Goal: Task Accomplishment & Management: Complete application form

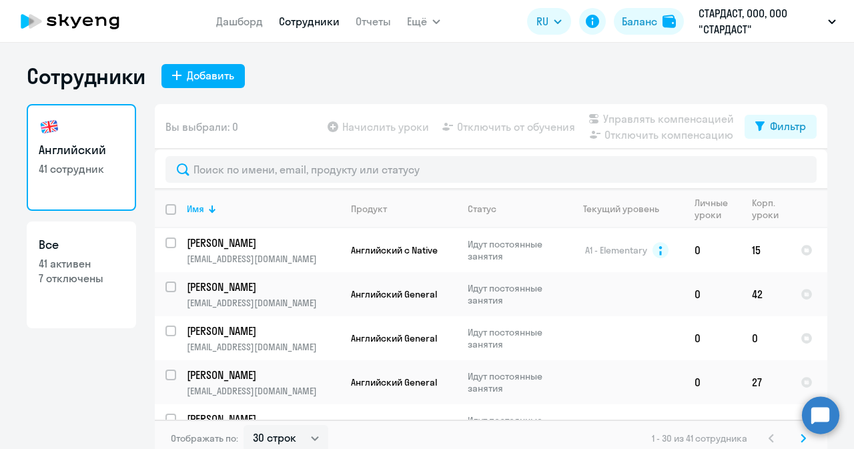
select select "30"
click at [245, 18] on link "Дашборд" at bounding box center [239, 21] width 47 height 13
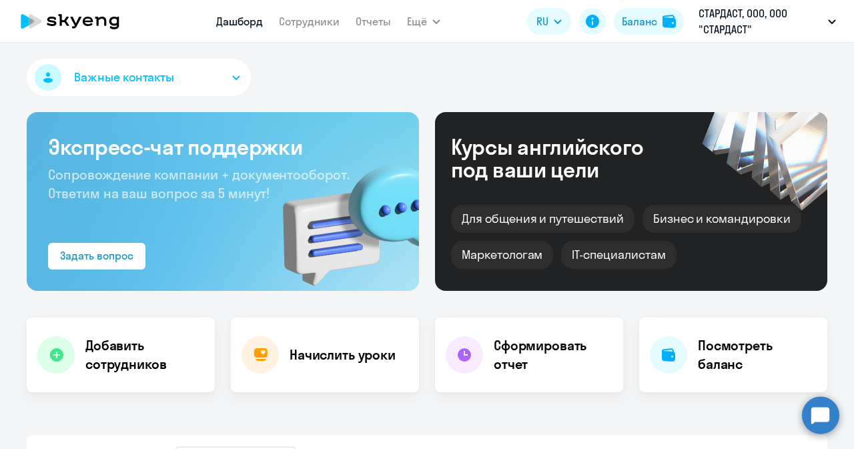
select select "30"
click at [115, 359] on h4 "Добавить сотрудников" at bounding box center [144, 354] width 119 height 37
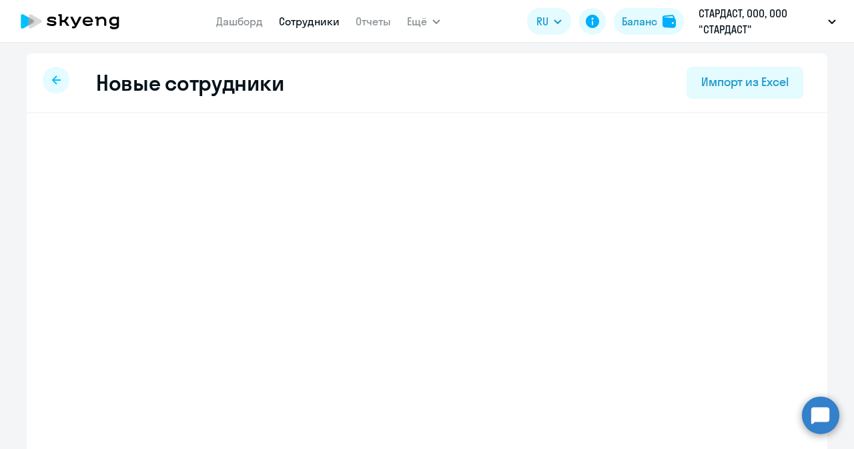
select select "english_adult_not_native_speaker"
select select "3"
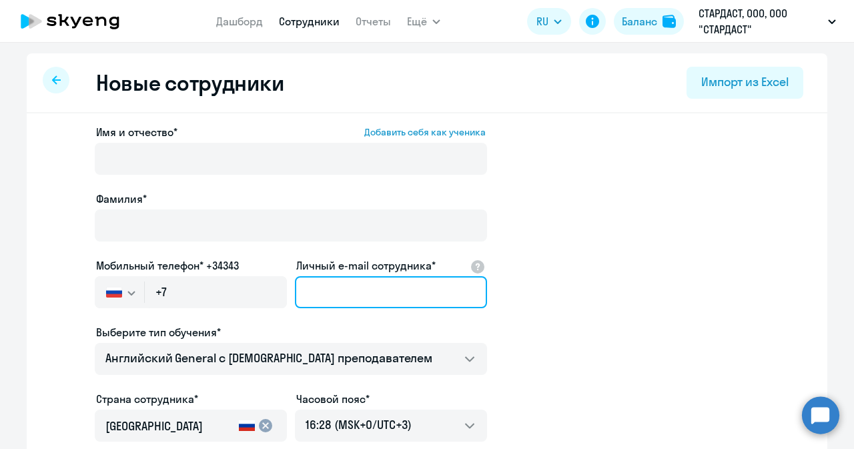
click at [342, 294] on input "Личный e-mail сотрудника*" at bounding box center [391, 292] width 192 height 32
paste input "[EMAIL_ADDRESS][DOMAIN_NAME]"
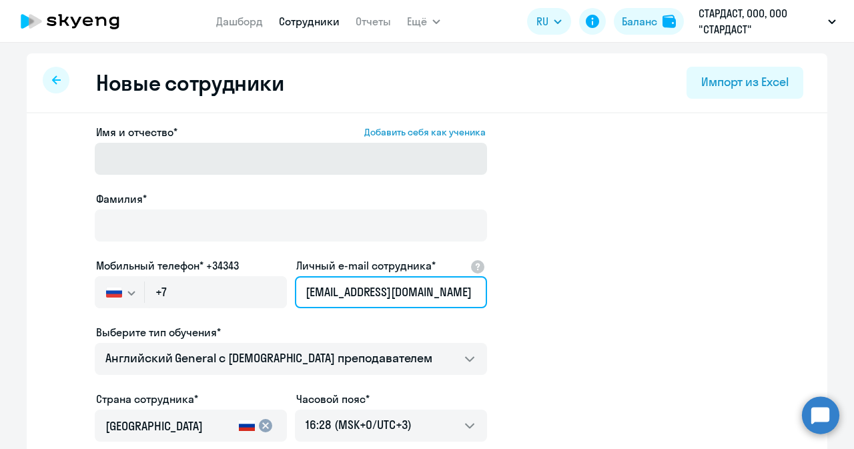
type input "[EMAIL_ADDRESS][DOMAIN_NAME]"
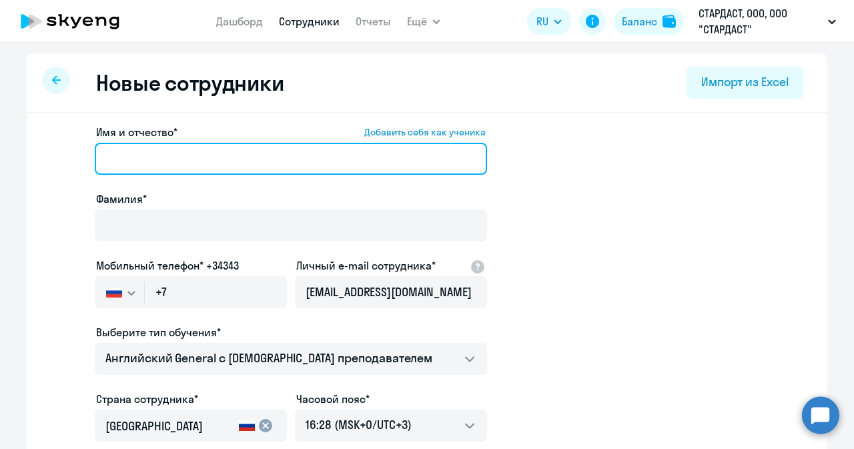
click at [173, 157] on input "Имя и отчество* Добавить себя как ученика" at bounding box center [291, 159] width 392 height 32
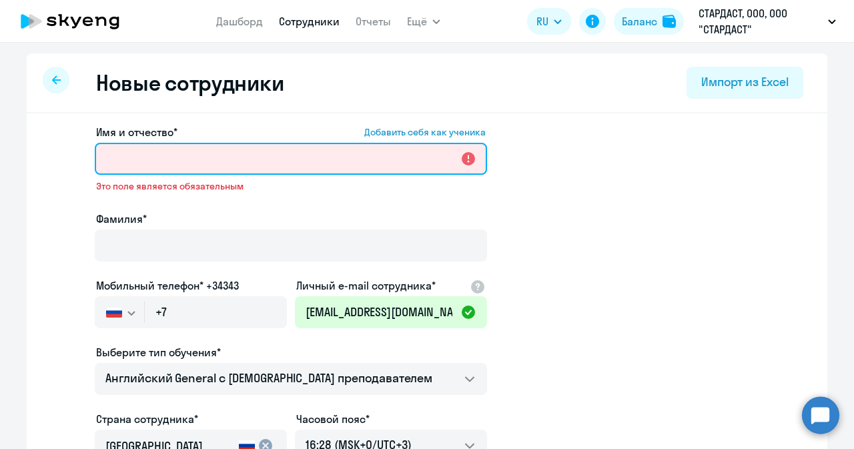
click at [242, 155] on input "Имя и отчество* Добавить себя как ученика" at bounding box center [291, 159] width 392 height 32
paste input "[PERSON_NAME]"
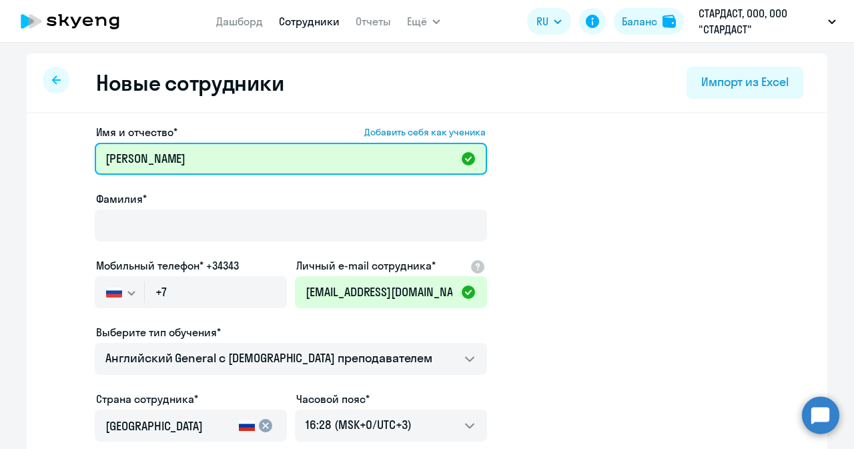
drag, startPoint x: 155, startPoint y: 159, endPoint x: 207, endPoint y: 161, distance: 52.1
click at [207, 161] on input "[PERSON_NAME]" at bounding box center [291, 159] width 392 height 32
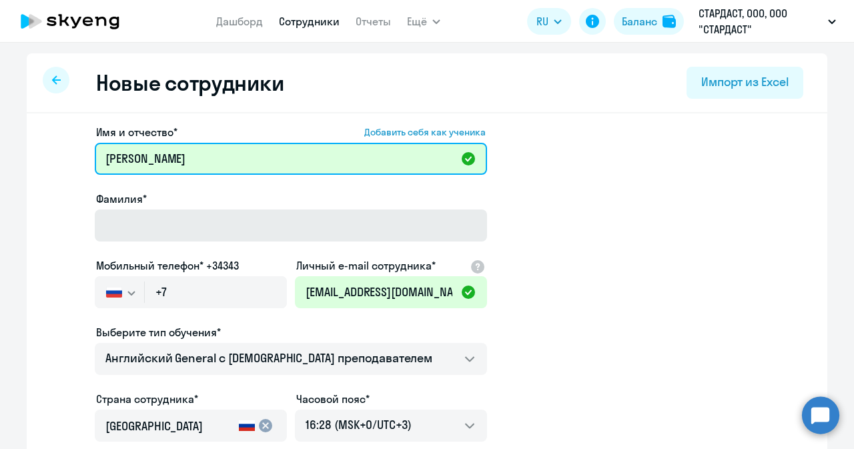
type input "[PERSON_NAME]"
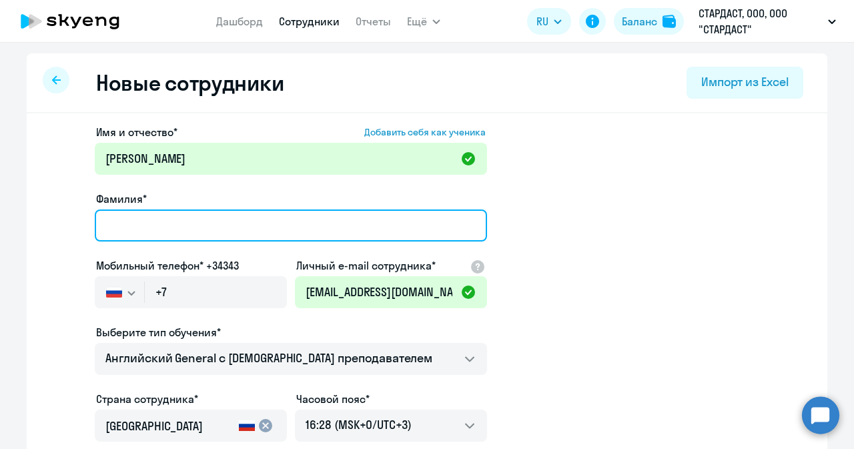
click at [233, 222] on input "Фамилия*" at bounding box center [291, 225] width 392 height 32
paste input "[PERSON_NAME]"
type input "[PERSON_NAME]"
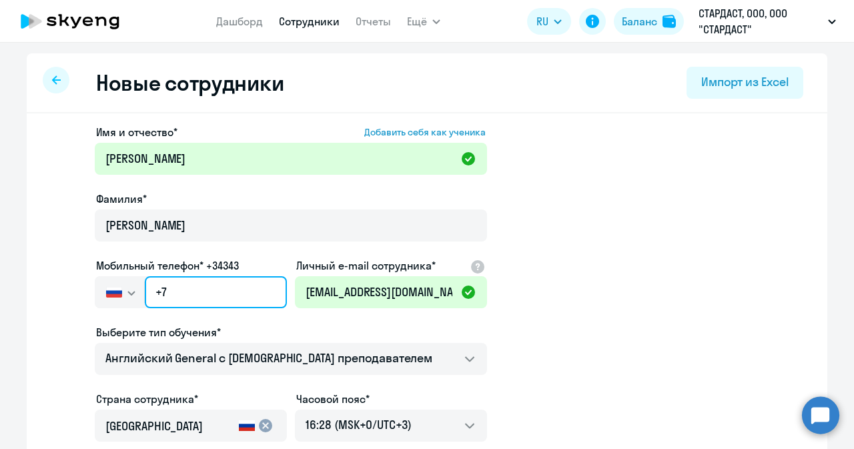
click at [191, 279] on input "+7" at bounding box center [216, 292] width 142 height 32
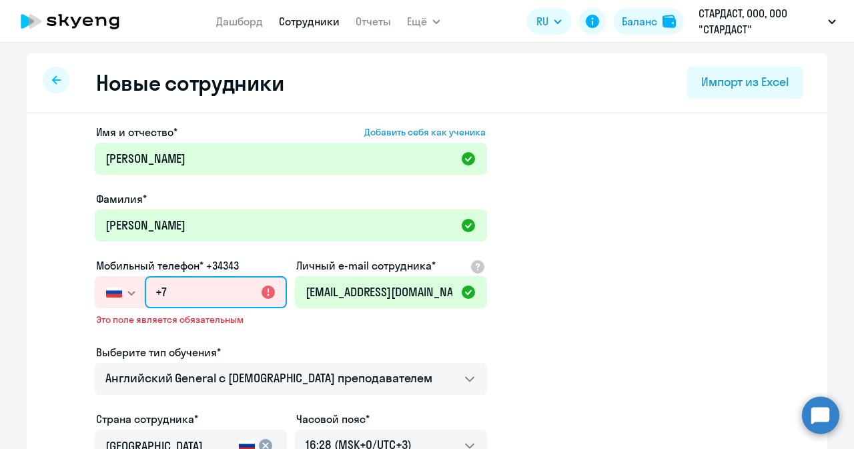
paste input "[PHONE_NUMBER]"
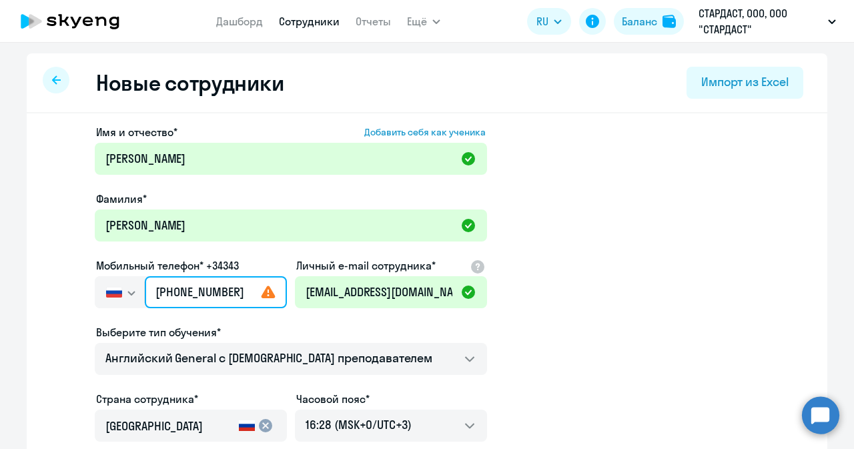
type input "[PHONE_NUMBER]"
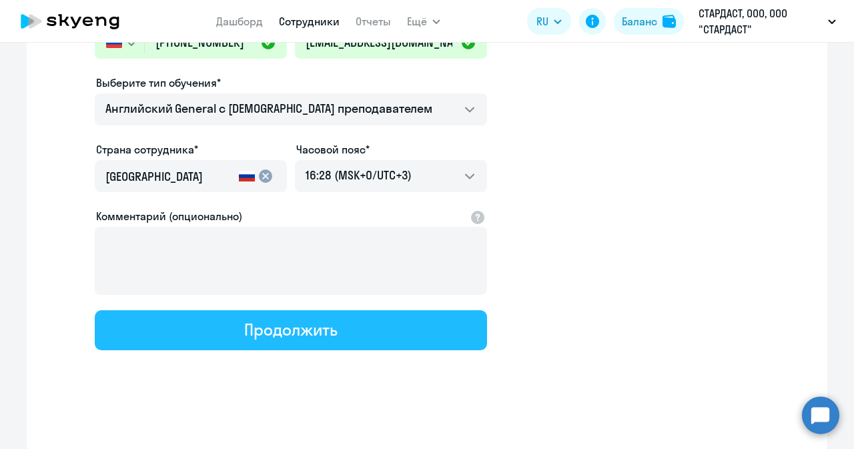
click at [319, 319] on div "Продолжить" at bounding box center [290, 329] width 93 height 21
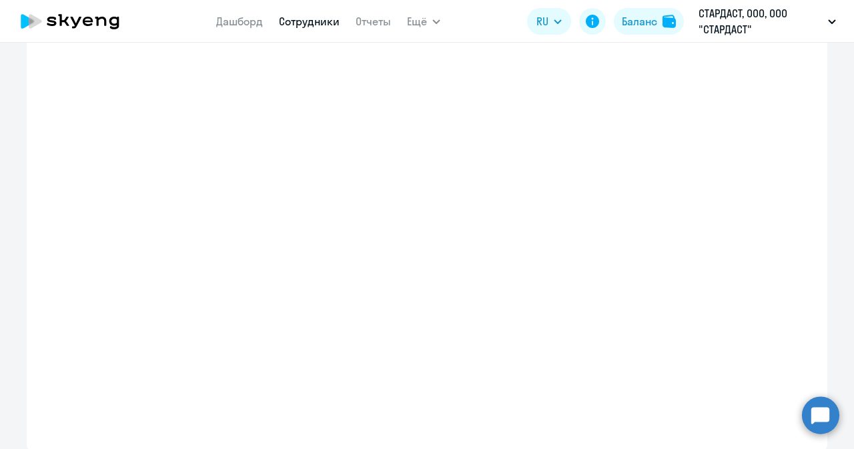
select select "english_adult_not_native_speaker"
select select "3"
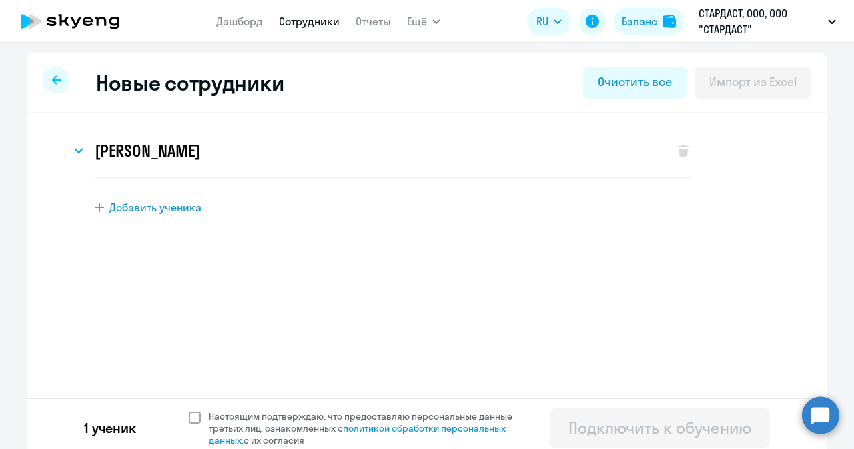
click at [189, 420] on span at bounding box center [195, 417] width 12 height 12
click at [188, 410] on input "Настоящим подтверждаю, что предоставляю персональные данные третьих лиц, ознако…" at bounding box center [188, 409] width 1 height 1
checkbox input "true"
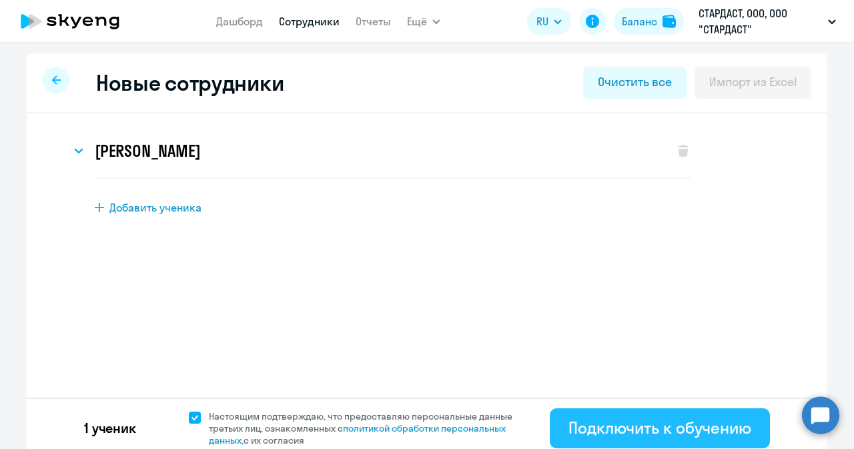
click at [652, 423] on div "Подключить к обучению" at bounding box center [659, 427] width 183 height 21
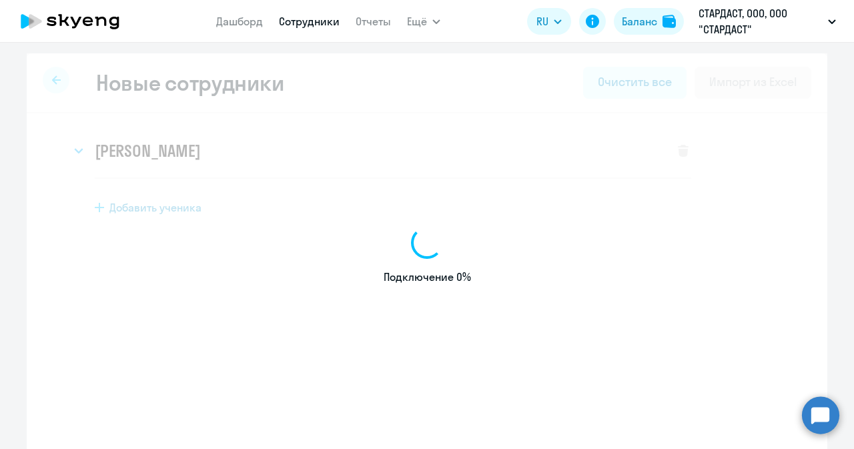
select select "english_adult_not_native_speaker"
select select "3"
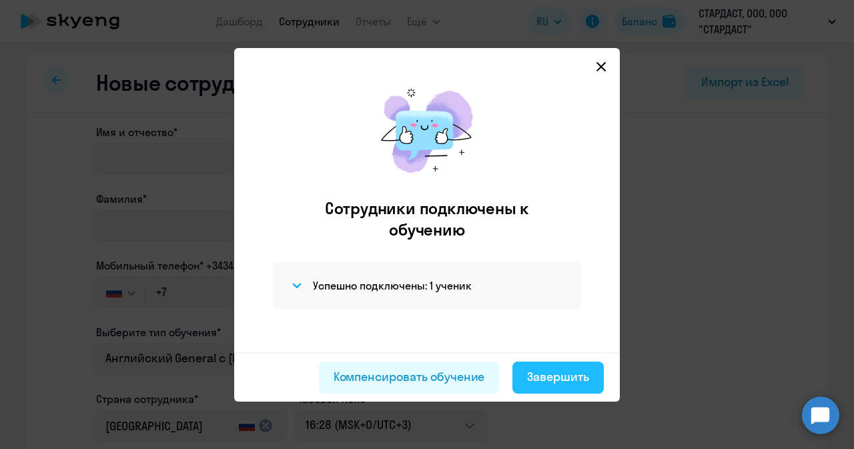
click at [572, 387] on button "Завершить" at bounding box center [557, 377] width 91 height 32
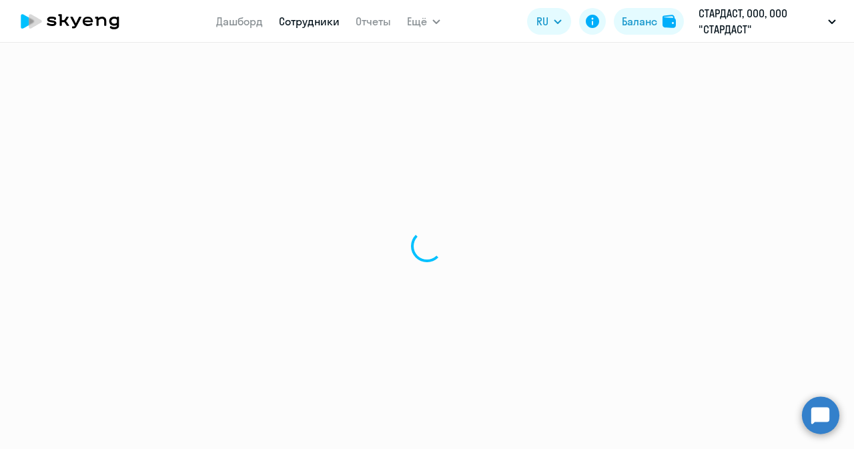
select select "30"
